Goal: Information Seeking & Learning: Learn about a topic

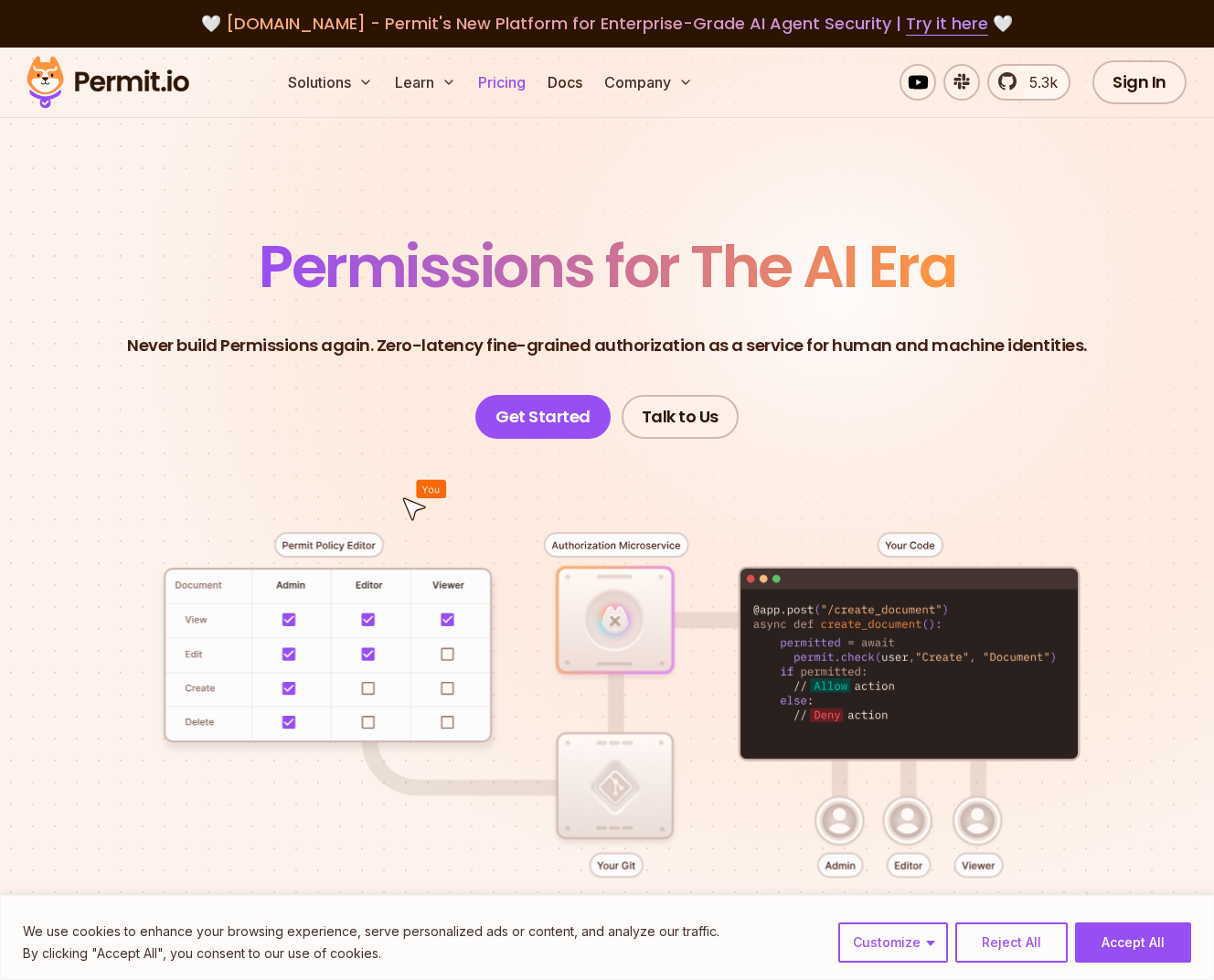
click at [487, 89] on link "Pricing" at bounding box center [502, 82] width 62 height 36
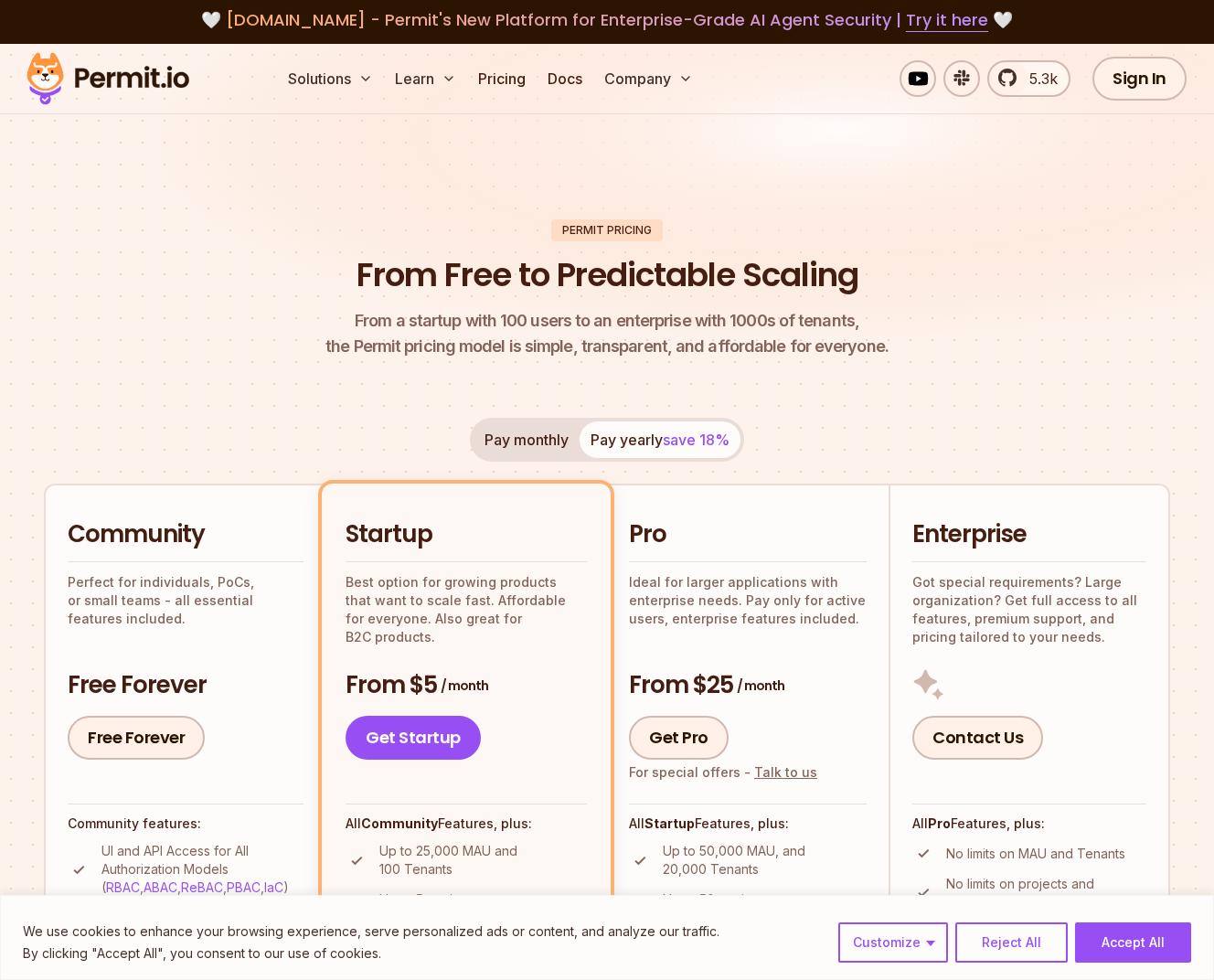
scroll to position [363, 0]
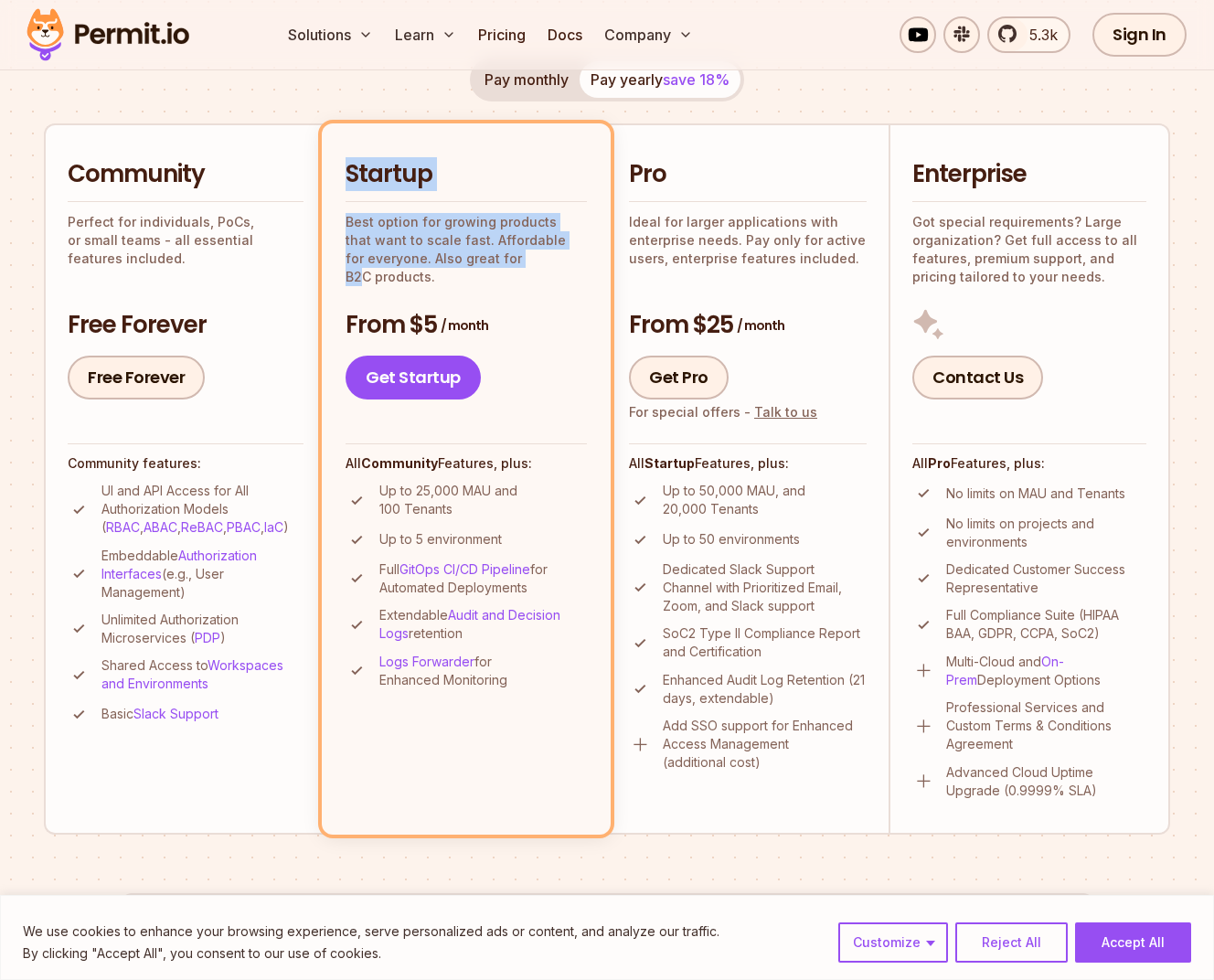
drag, startPoint x: 421, startPoint y: 217, endPoint x: 528, endPoint y: 262, distance: 116.1
click at [530, 263] on li "Startup Best option for growing products that want to scale fast. Affordable fo…" at bounding box center [466, 478] width 289 height 710
click at [528, 261] on p "Best option for growing products that want to scale fast. Affordable for everyo…" at bounding box center [466, 249] width 241 height 73
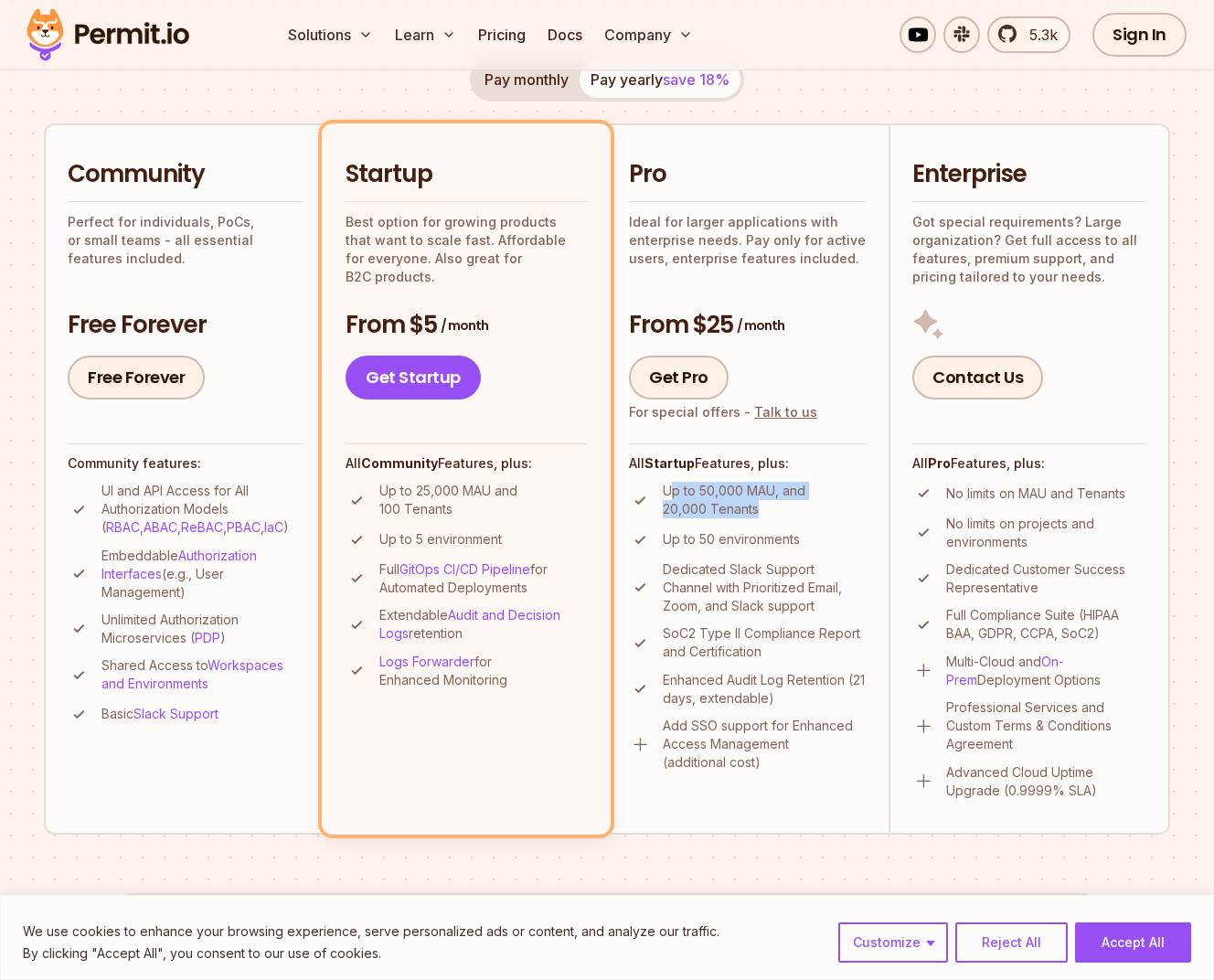
drag, startPoint x: 689, startPoint y: 501, endPoint x: 669, endPoint y: 497, distance: 20.4
click at [669, 497] on p "Up to 50,000 MAU, and 20,000 Tenants" at bounding box center [765, 500] width 204 height 36
drag, startPoint x: 403, startPoint y: 538, endPoint x: 479, endPoint y: 554, distance: 77.7
click at [478, 554] on ul "Up to 25,000 MAU and 100 Tenants Up to 5 environment Full GitOps CI/CD Pipeline…" at bounding box center [466, 586] width 241 height 208
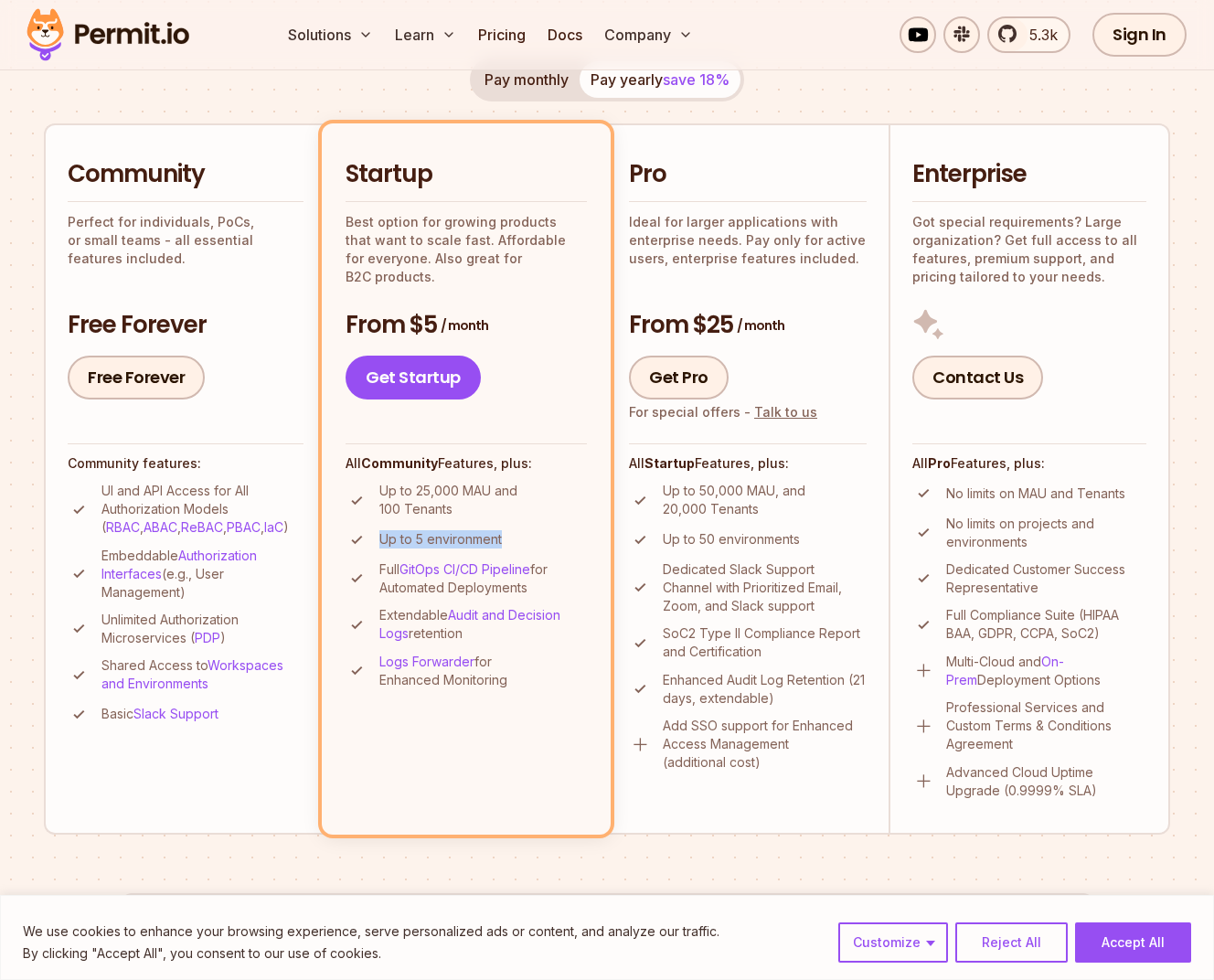
click at [528, 548] on li "Up to 5 environment" at bounding box center [466, 540] width 241 height 23
drag, startPoint x: 783, startPoint y: 601, endPoint x: 630, endPoint y: 579, distance: 154.6
click at [630, 579] on li "Dedicated Slack Support Channel with Prioritized Email, Zoom, and Slack support" at bounding box center [748, 587] width 237 height 55
